Goal: Find specific page/section: Find specific page/section

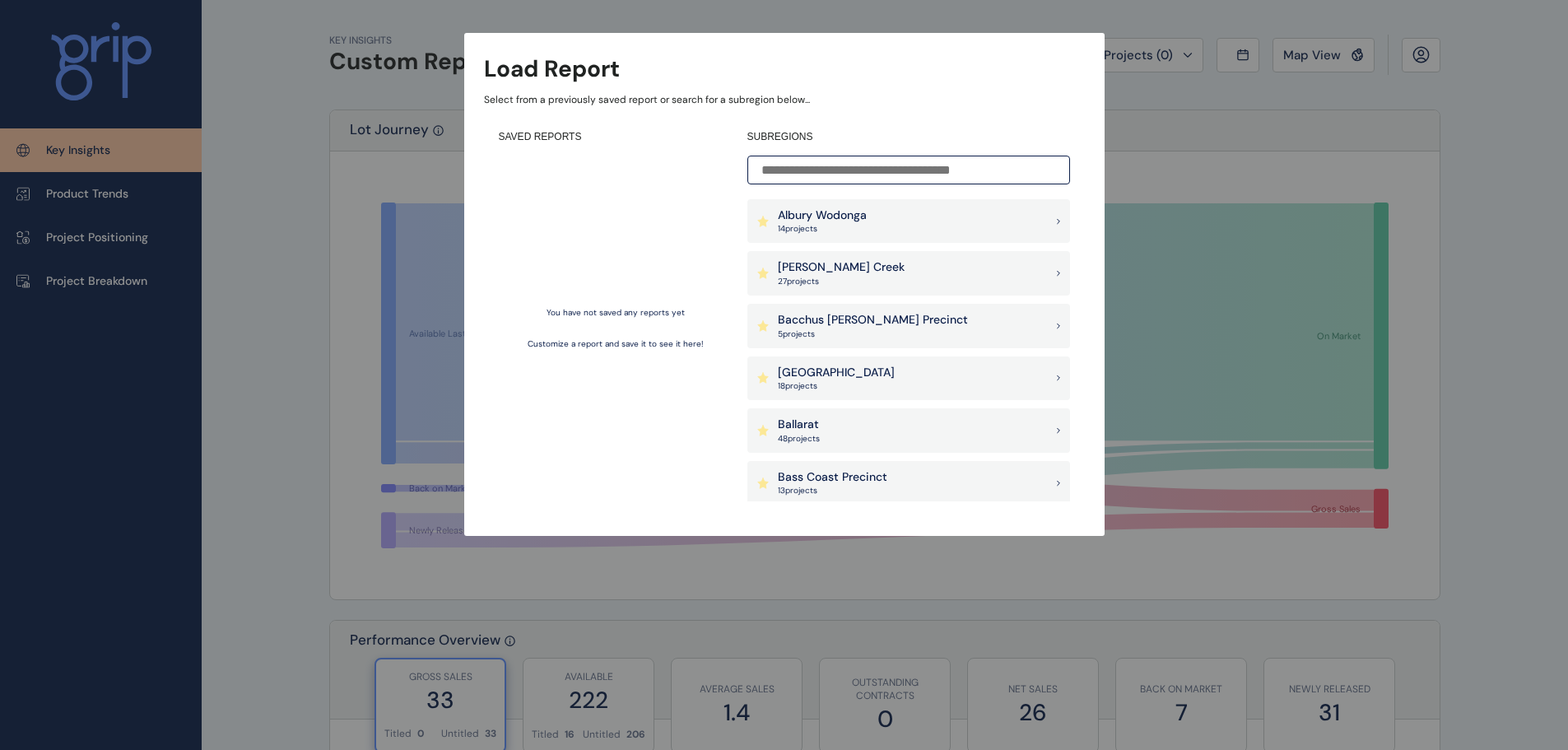
click at [932, 321] on div "Bacchus [PERSON_NAME] Precinct 5 project s" at bounding box center [908, 326] width 323 height 45
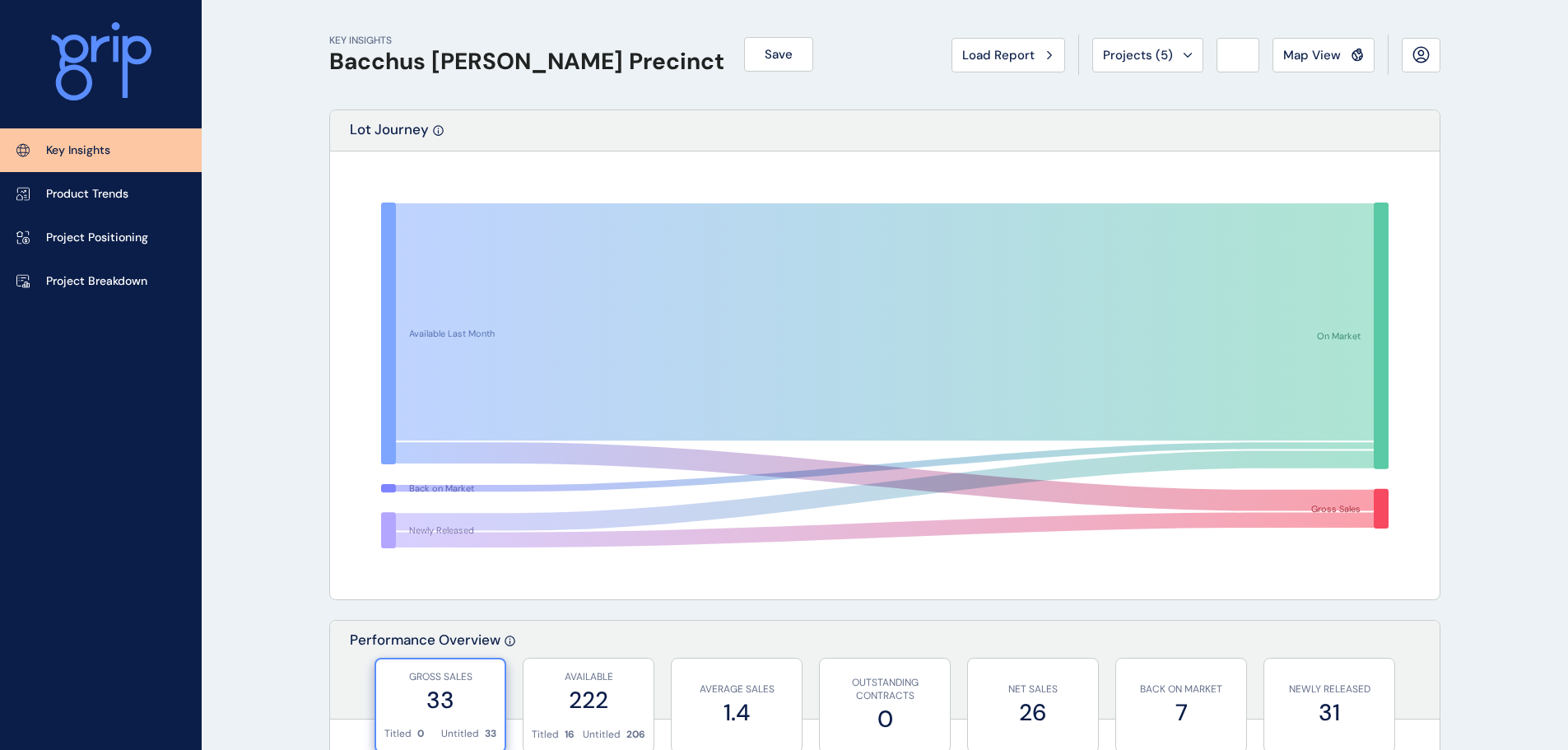
click at [1325, 64] on button "Map View" at bounding box center [1323, 55] width 102 height 35
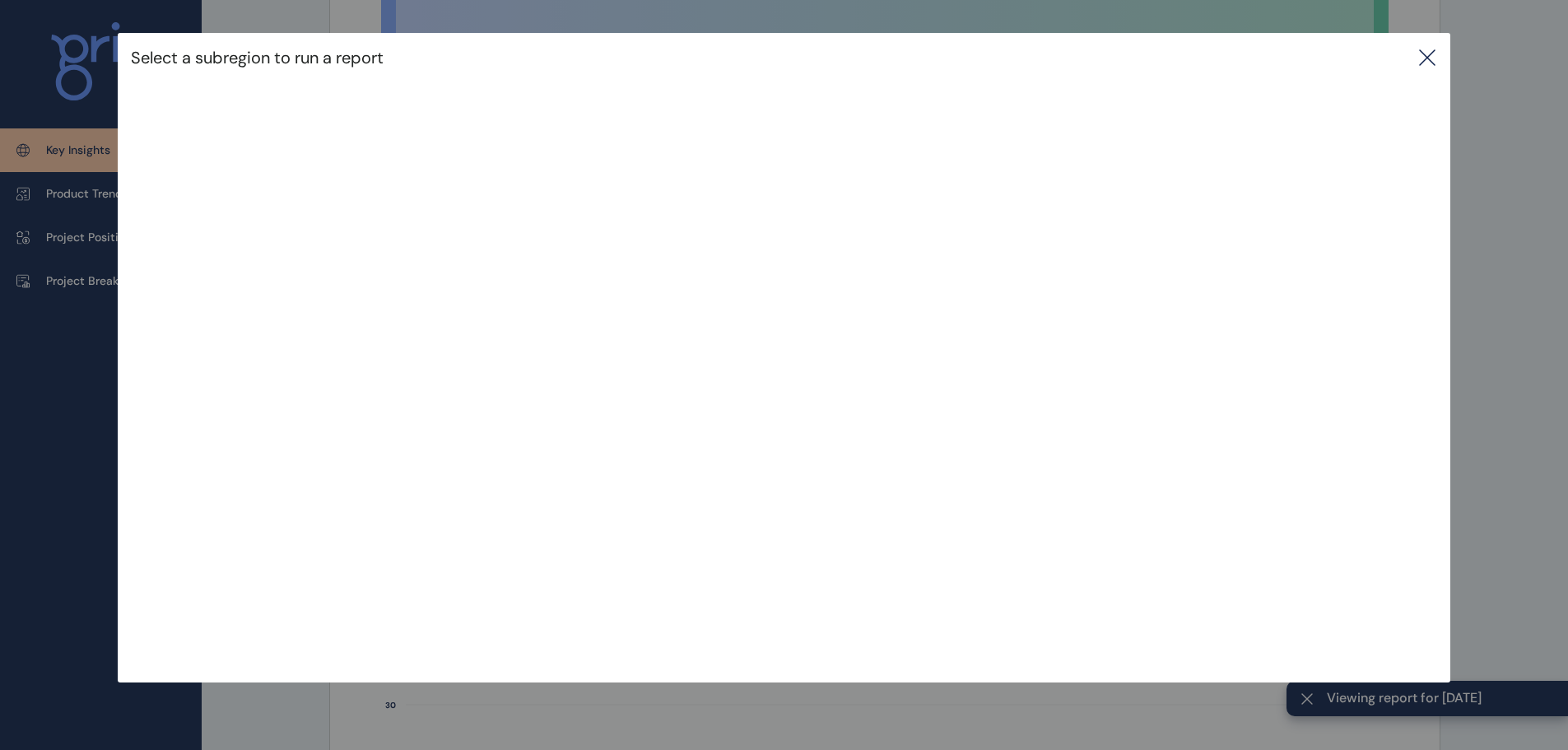
scroll to position [247, 0]
